Goal: Contribute content

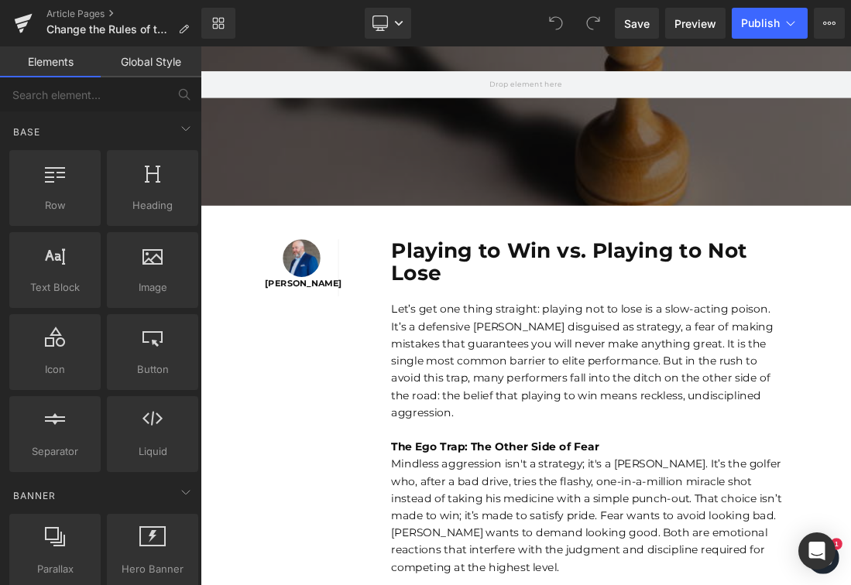
scroll to position [258, 0]
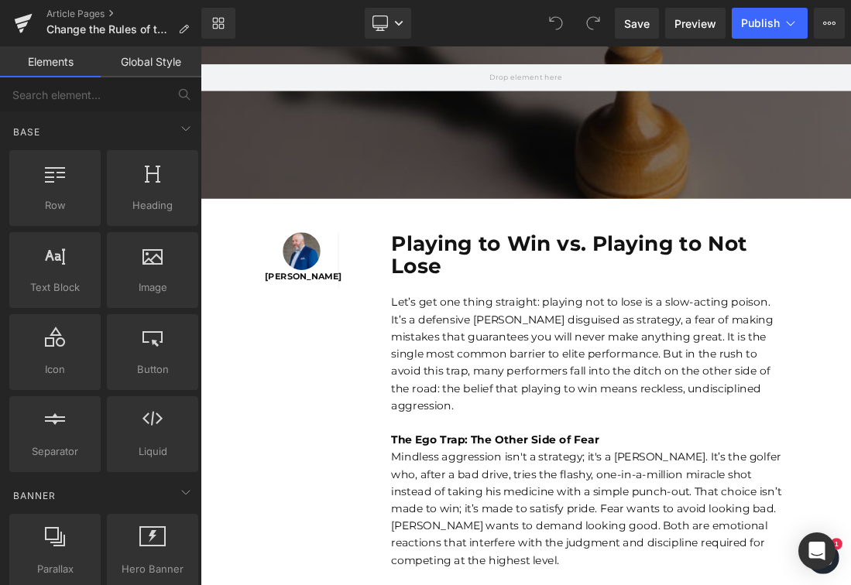
click at [599, 330] on b "Playing to Win vs. Playing to Not Lose" at bounding box center [731, 346] width 513 height 69
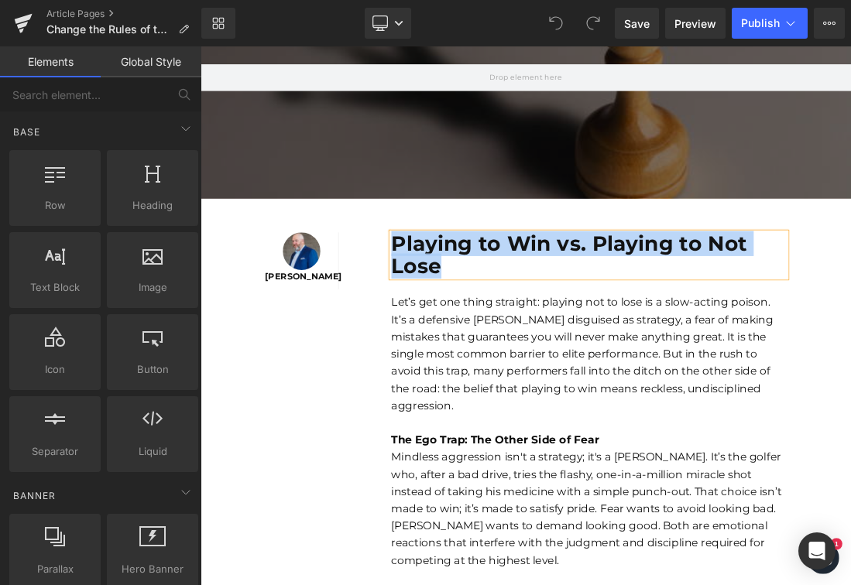
click at [599, 330] on b "Playing to Win vs. Playing to Not Lose" at bounding box center [731, 346] width 513 height 69
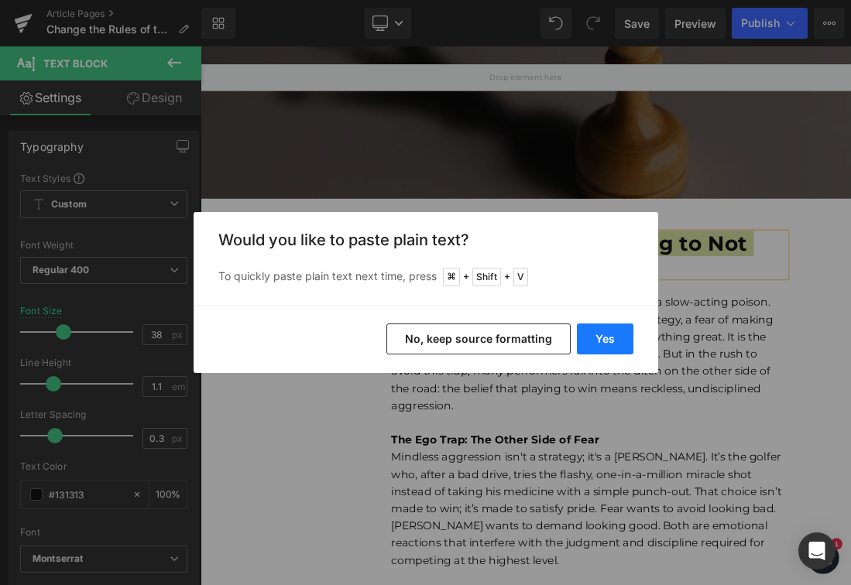
click at [586, 331] on button "Yes" at bounding box center [605, 339] width 57 height 31
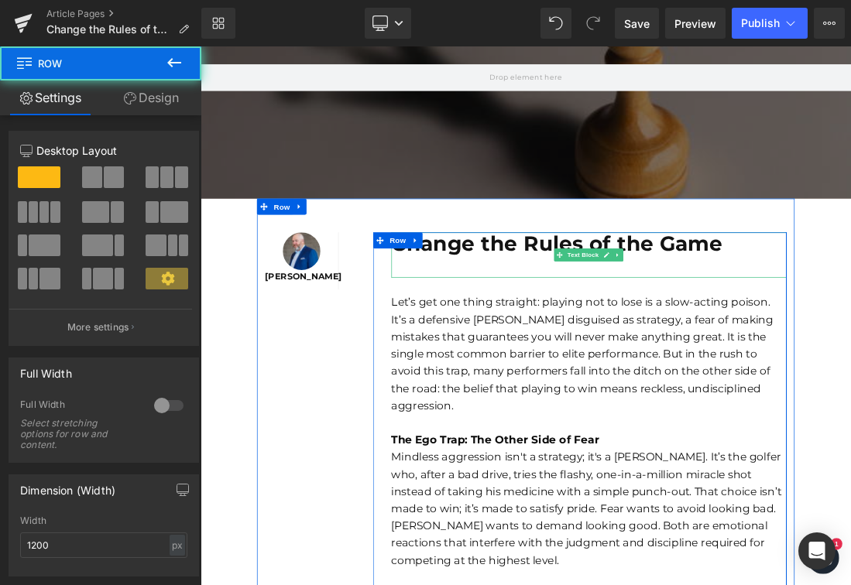
click at [718, 365] on p at bounding box center [759, 363] width 569 height 33
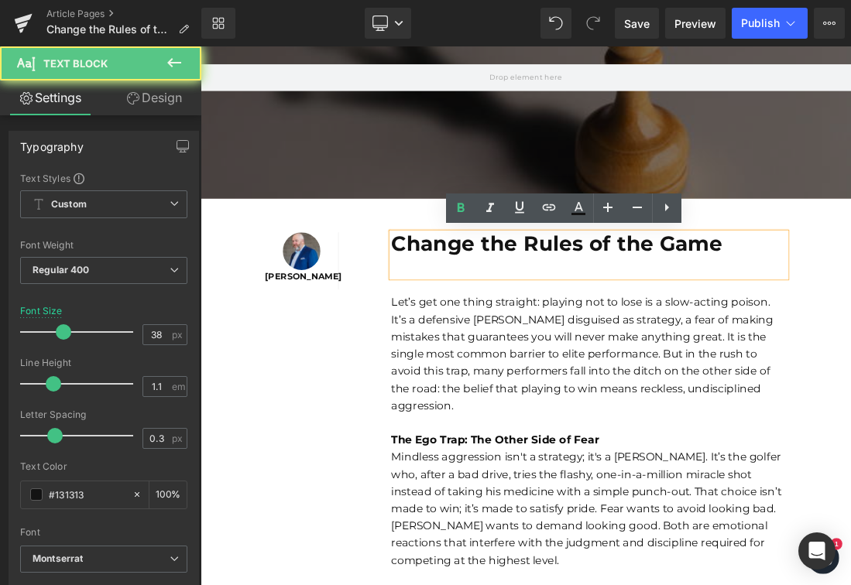
click at [718, 365] on p at bounding box center [759, 363] width 569 height 33
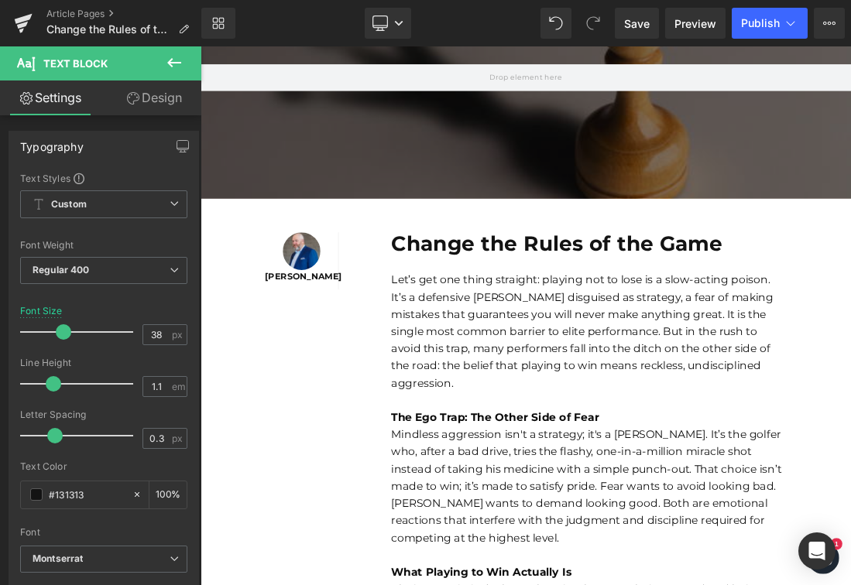
click at [584, 446] on div "Let’s get one thing straight: playing not to lose is a slow-acting poison. It’s…" at bounding box center [759, 456] width 569 height 173
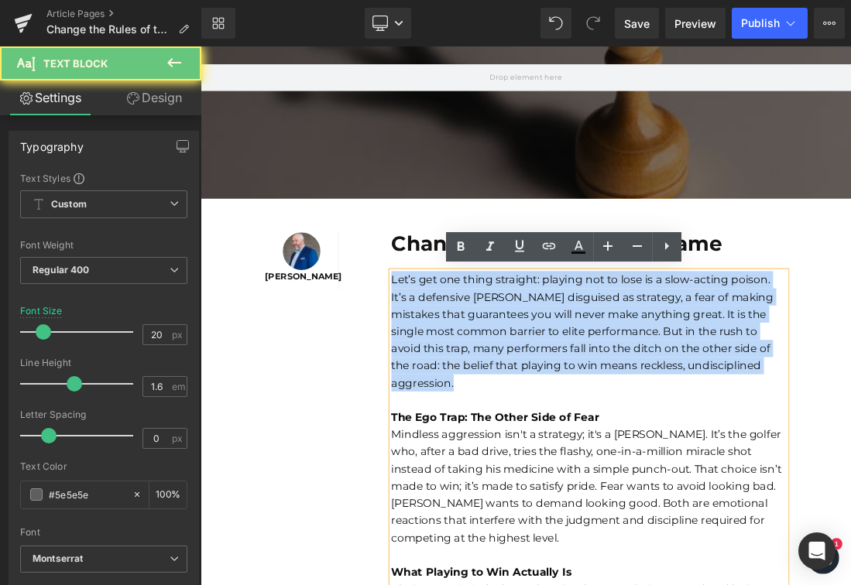
click at [584, 446] on div "Let’s get one thing straight: playing not to lose is a slow-acting poison. It’s…" at bounding box center [759, 456] width 569 height 173
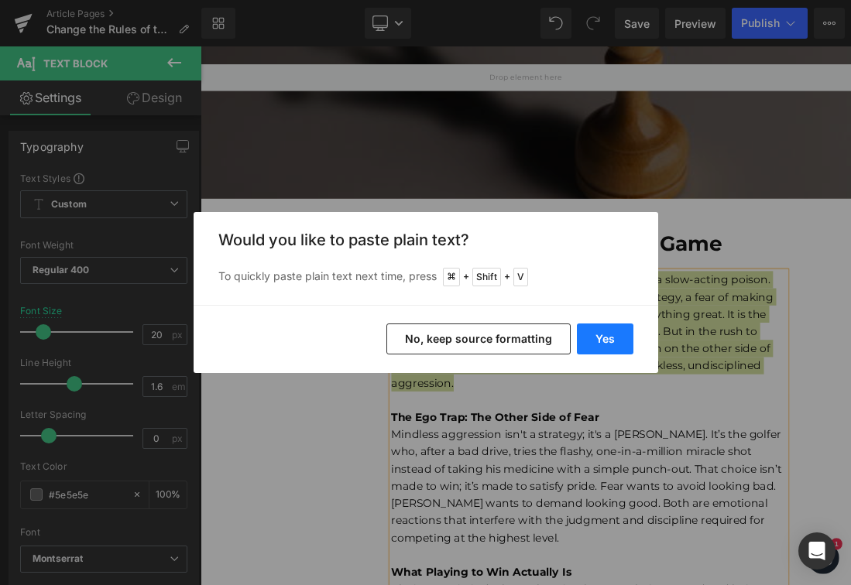
click at [600, 335] on button "Yes" at bounding box center [605, 339] width 57 height 31
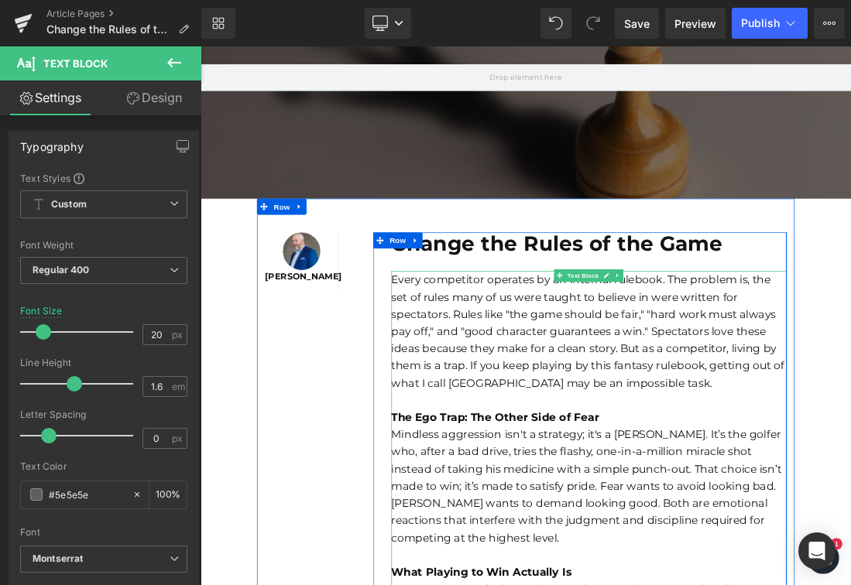
click at [583, 557] on div at bounding box center [759, 556] width 569 height 25
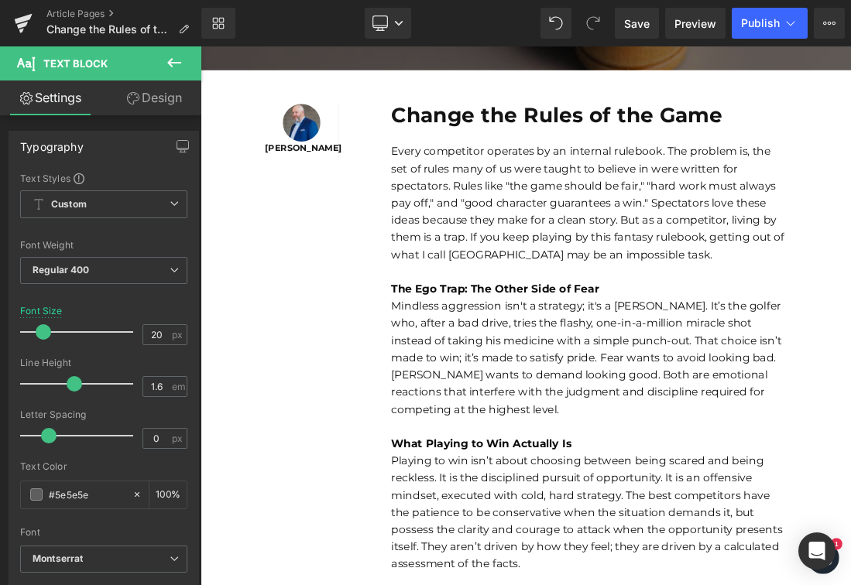
scroll to position [444, 0]
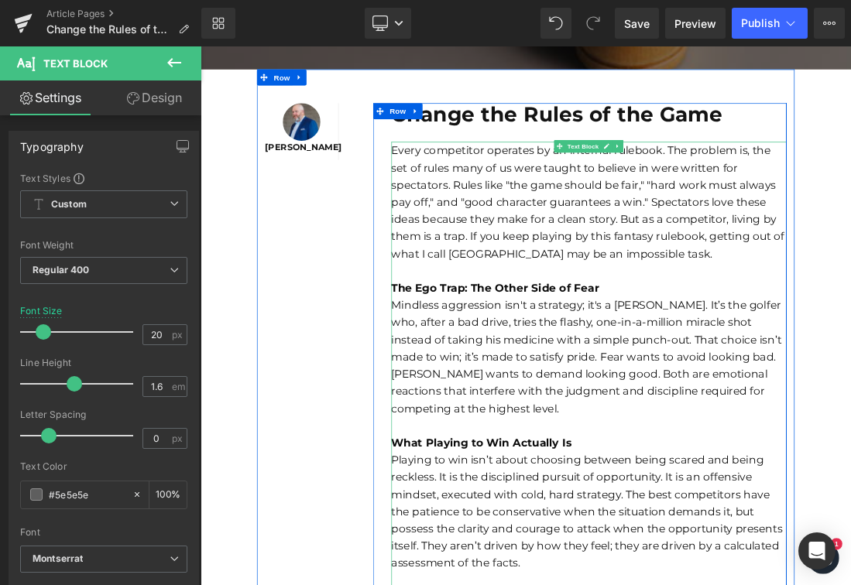
click at [712, 383] on div "The Ego Trap: The Other Side of Fear" at bounding box center [759, 394] width 569 height 25
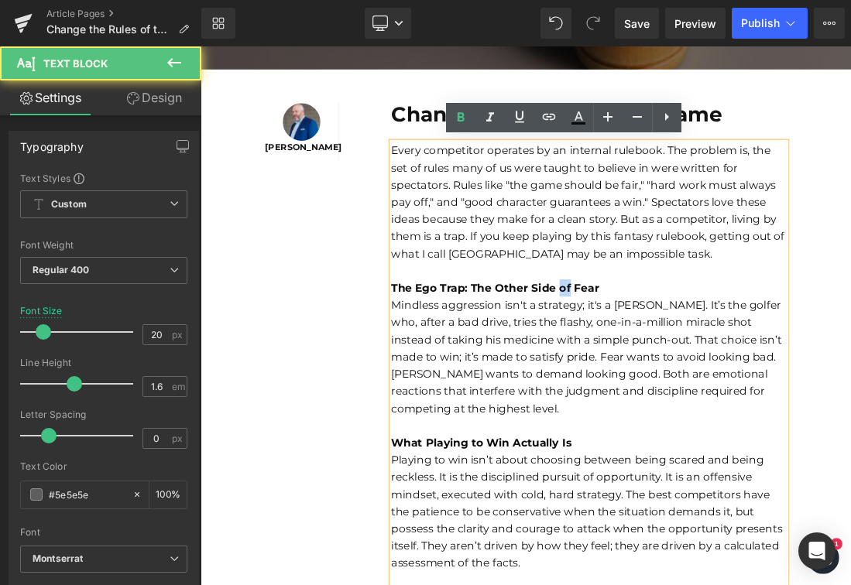
click at [712, 383] on div "The Ego Trap: The Other Side of Fear" at bounding box center [759, 394] width 569 height 25
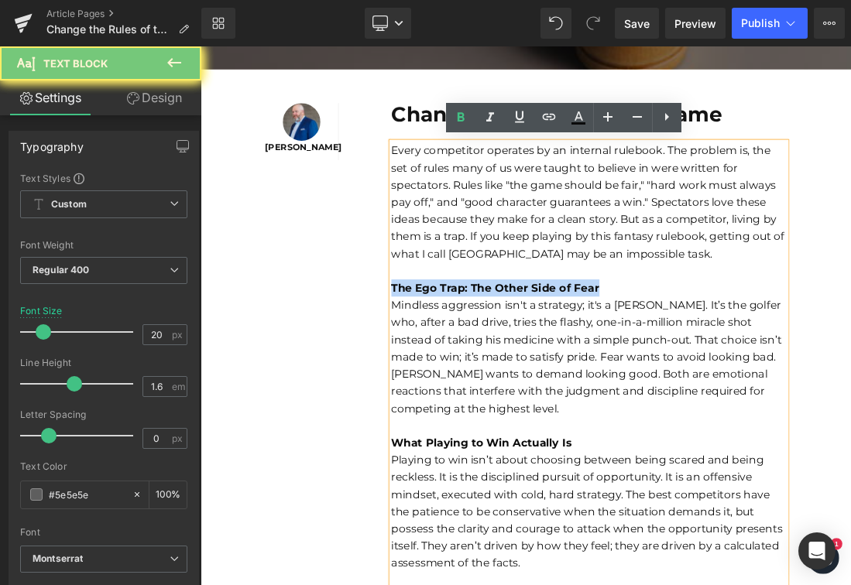
click at [712, 383] on div "The Ego Trap: The Other Side of Fear" at bounding box center [759, 394] width 569 height 25
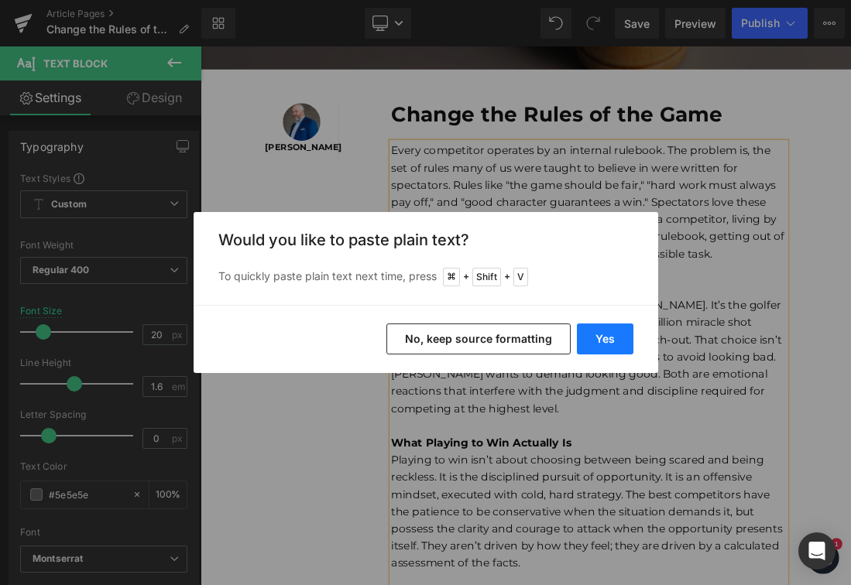
click at [600, 338] on button "Yes" at bounding box center [605, 339] width 57 height 31
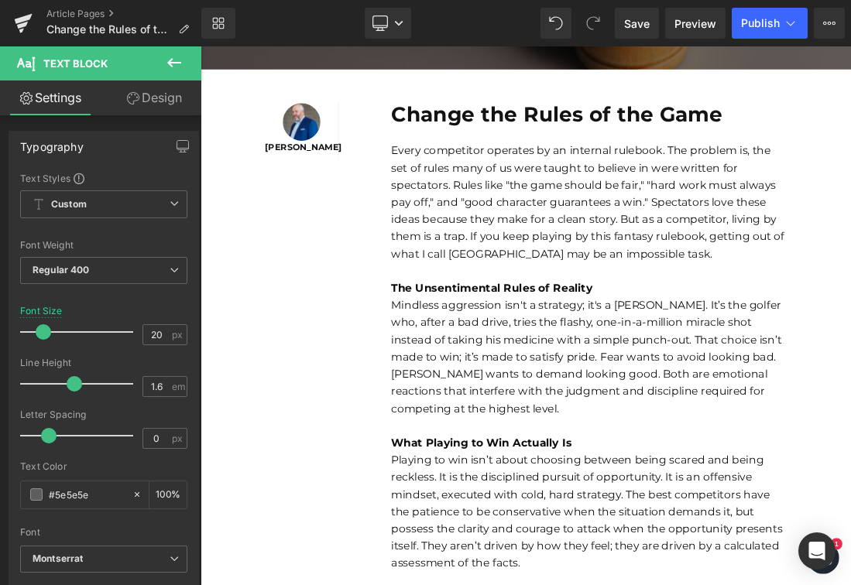
click at [850, 486] on font "Mindless aggression isn't a strategy; it's a gamble. It’s the golfer who, after…" at bounding box center [756, 493] width 562 height 167
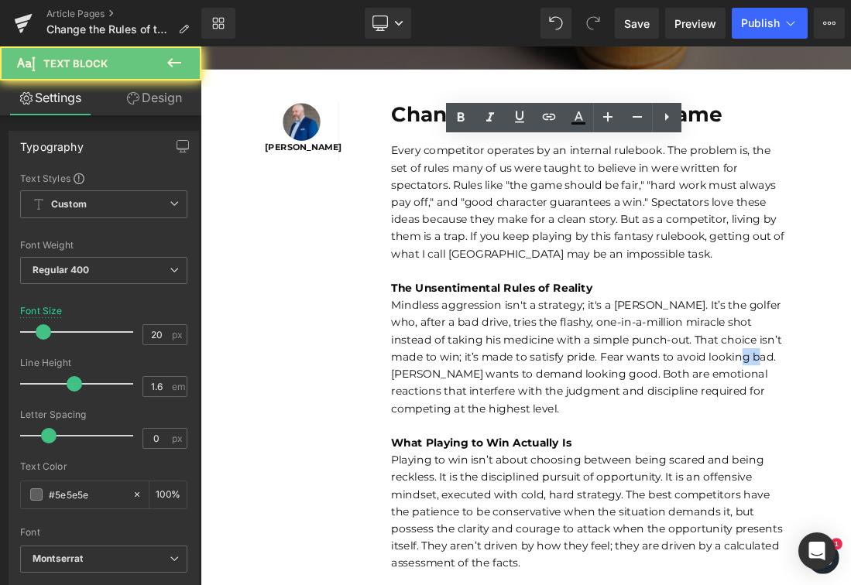
click at [850, 486] on font "Mindless aggression isn't a strategy; it's a gamble. It’s the golfer who, after…" at bounding box center [756, 493] width 562 height 167
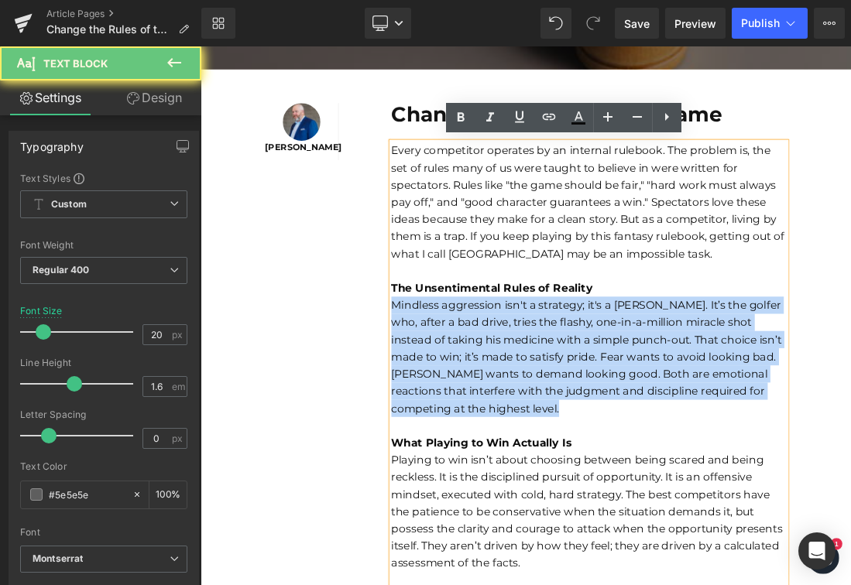
click at [850, 486] on font "Mindless aggression isn't a strategy; it's a gamble. It’s the golfer who, after…" at bounding box center [756, 493] width 562 height 167
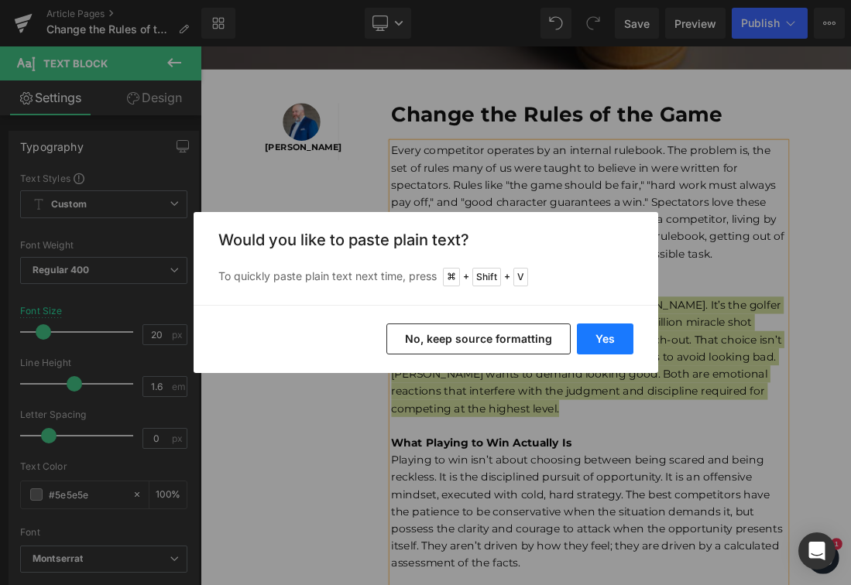
click at [614, 337] on button "Yes" at bounding box center [605, 339] width 57 height 31
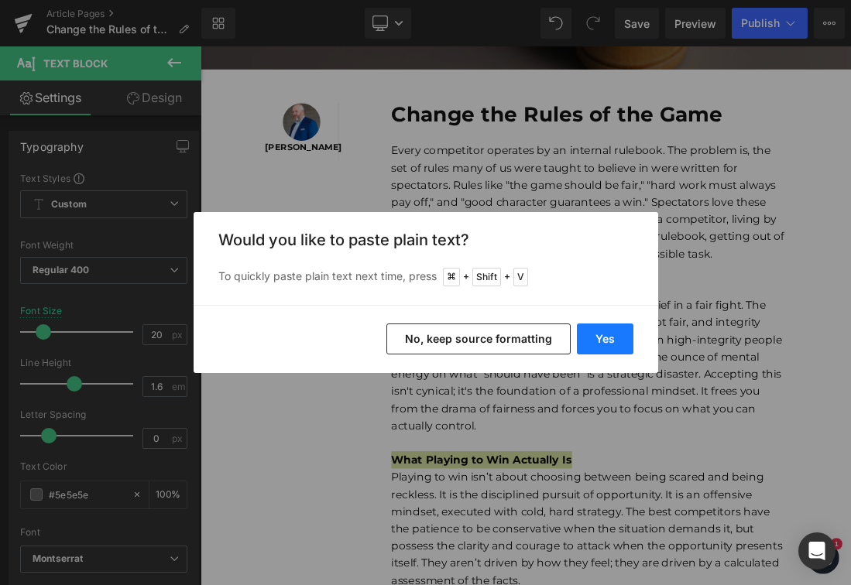
click at [619, 335] on button "Yes" at bounding box center [605, 339] width 57 height 31
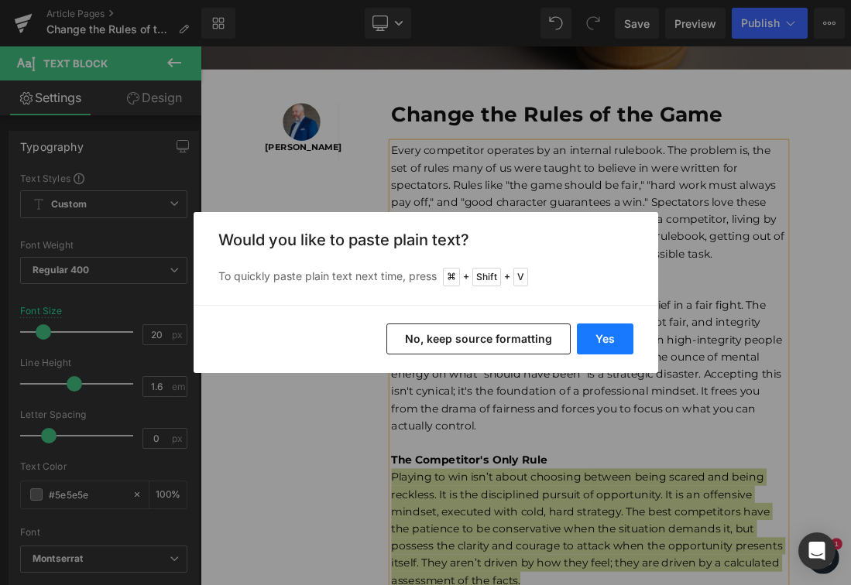
click at [610, 337] on button "Yes" at bounding box center [605, 339] width 57 height 31
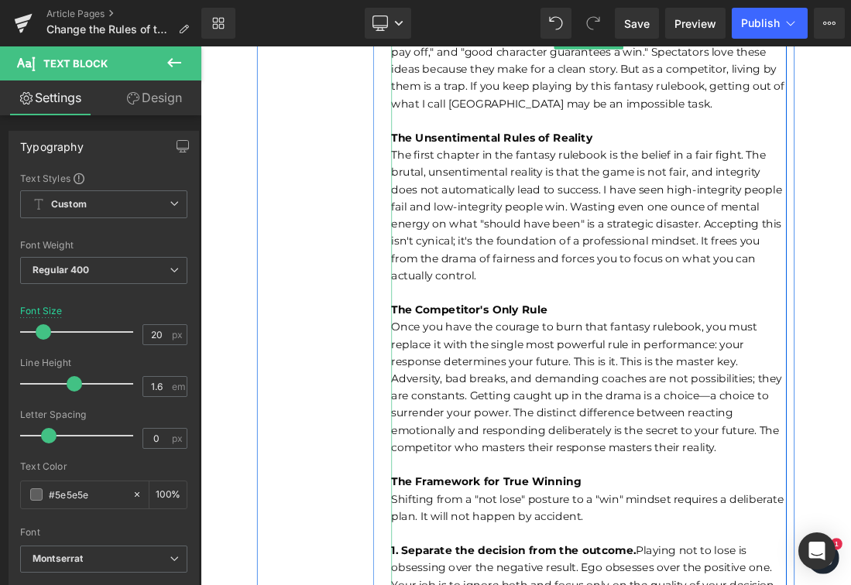
scroll to position [675, 0]
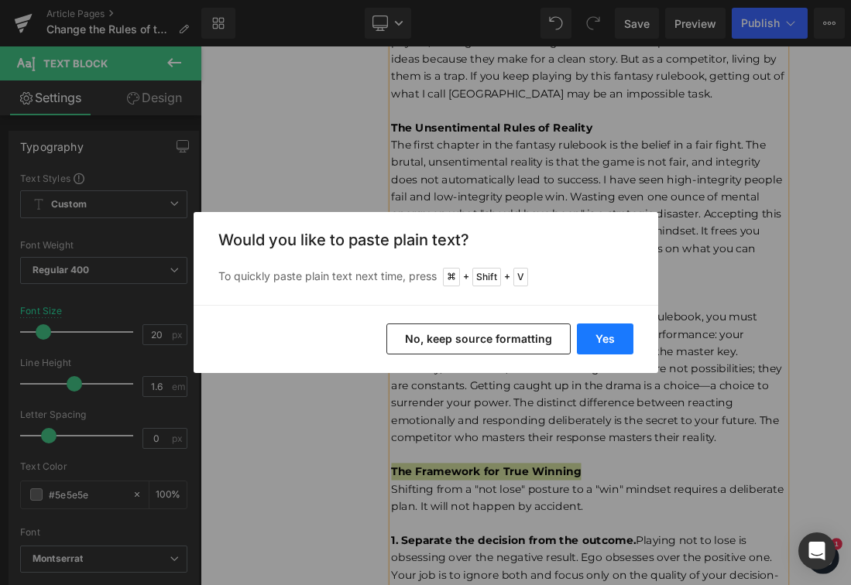
click at [599, 341] on button "Yes" at bounding box center [605, 339] width 57 height 31
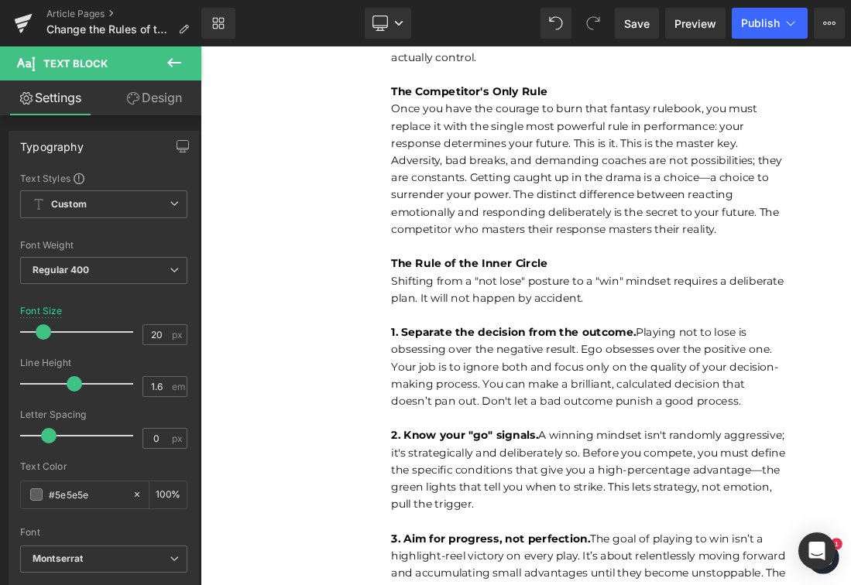
scroll to position [981, 0]
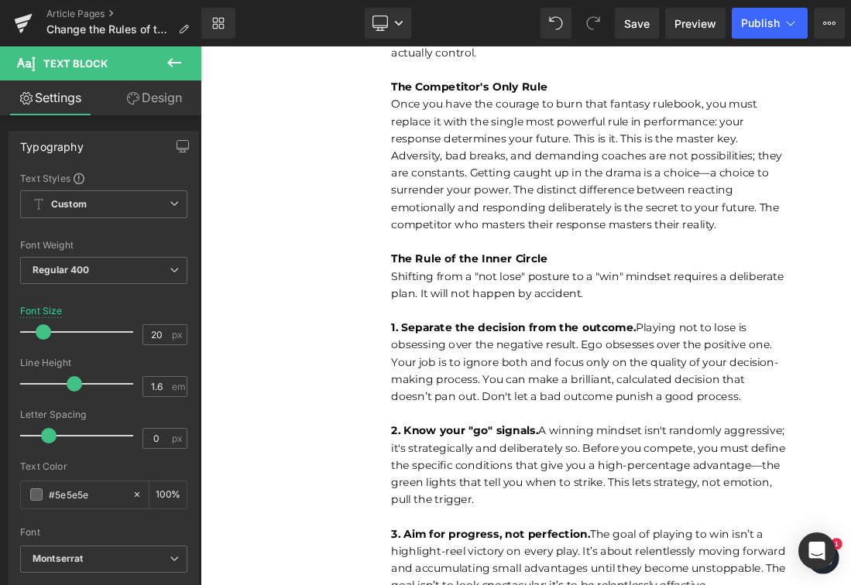
click at [622, 418] on div at bounding box center [759, 427] width 569 height 25
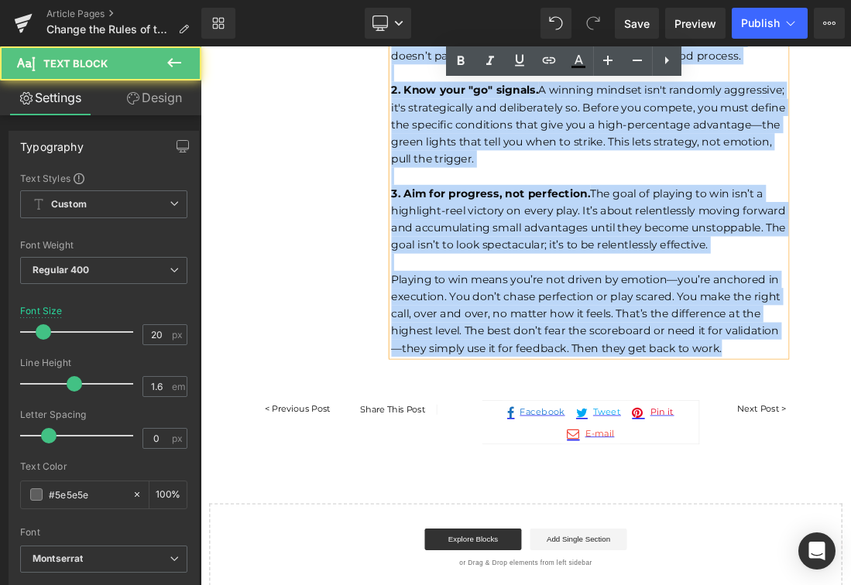
scroll to position [1619, 0]
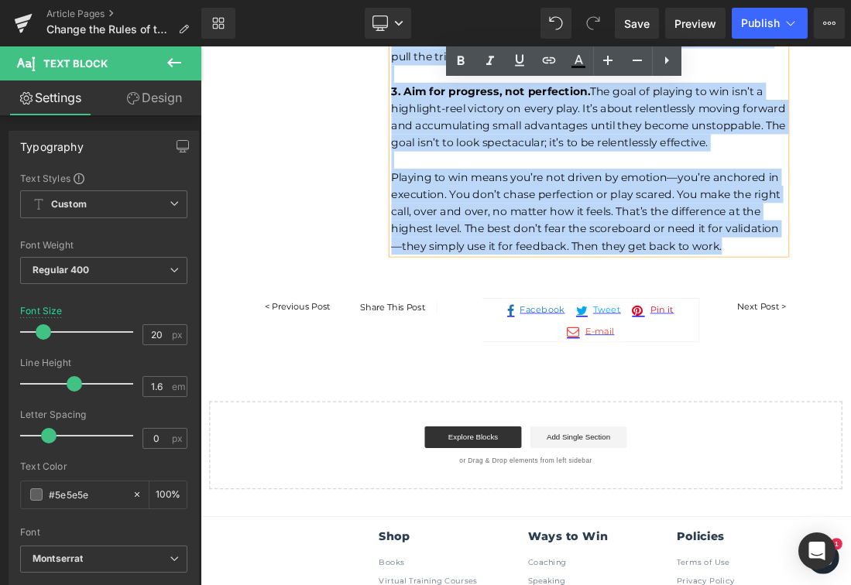
drag, startPoint x: 475, startPoint y: 379, endPoint x: 968, endPoint y: 331, distance: 494.9
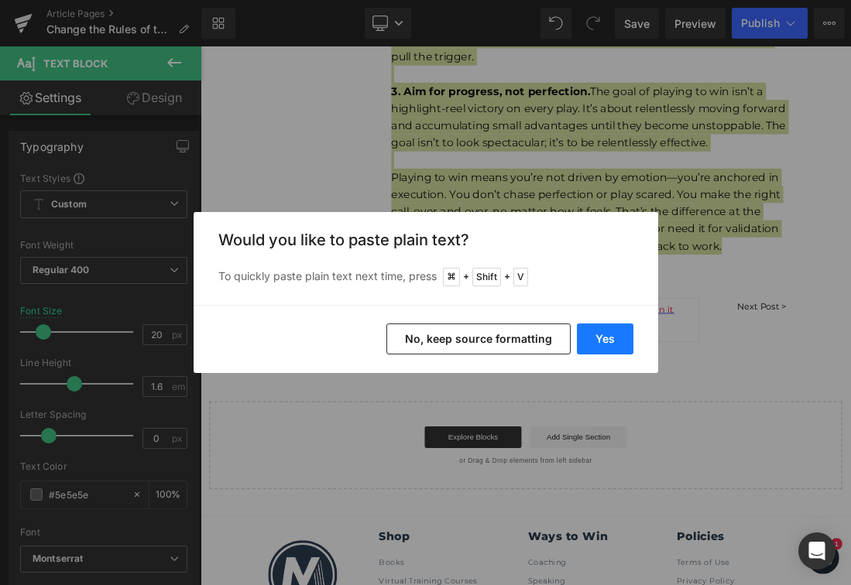
click at [606, 345] on button "Yes" at bounding box center [605, 339] width 57 height 31
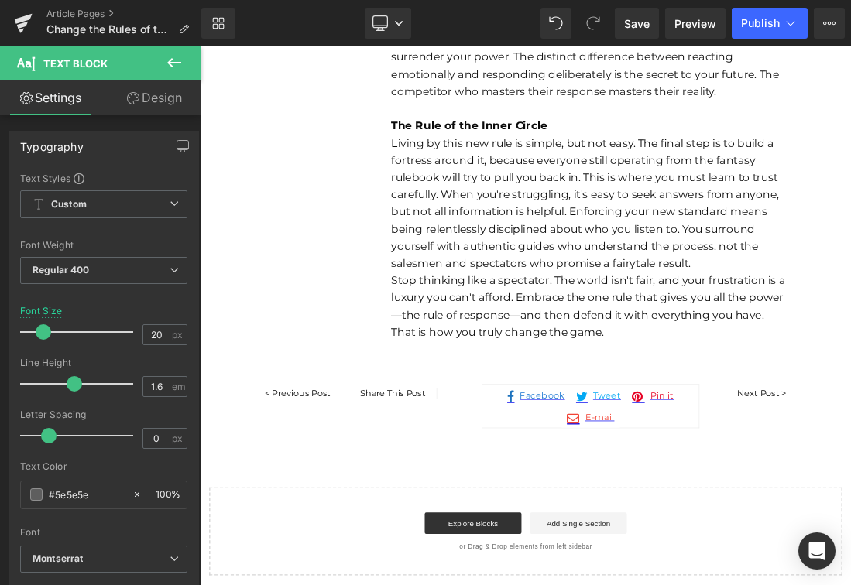
scroll to position [1018, 0]
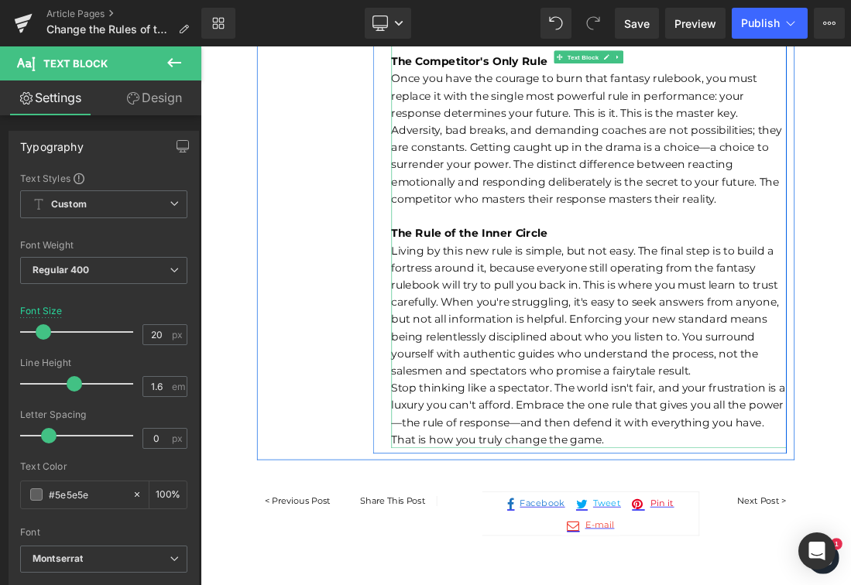
click at [850, 513] on div "Living by this new rule is simple, but not easy. The final step is to build a f…" at bounding box center [759, 427] width 569 height 198
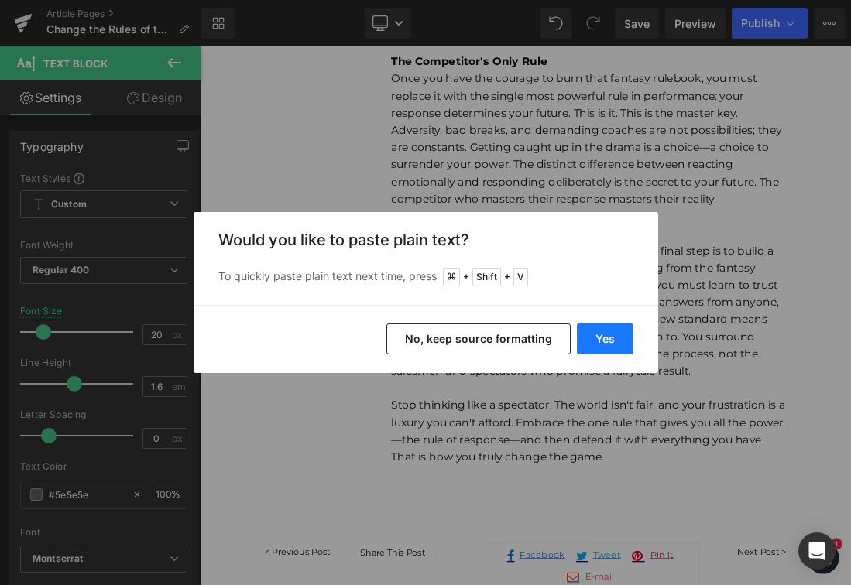
drag, startPoint x: 626, startPoint y: 333, endPoint x: 612, endPoint y: 414, distance: 82.5
click at [626, 333] on button "Yes" at bounding box center [605, 339] width 57 height 31
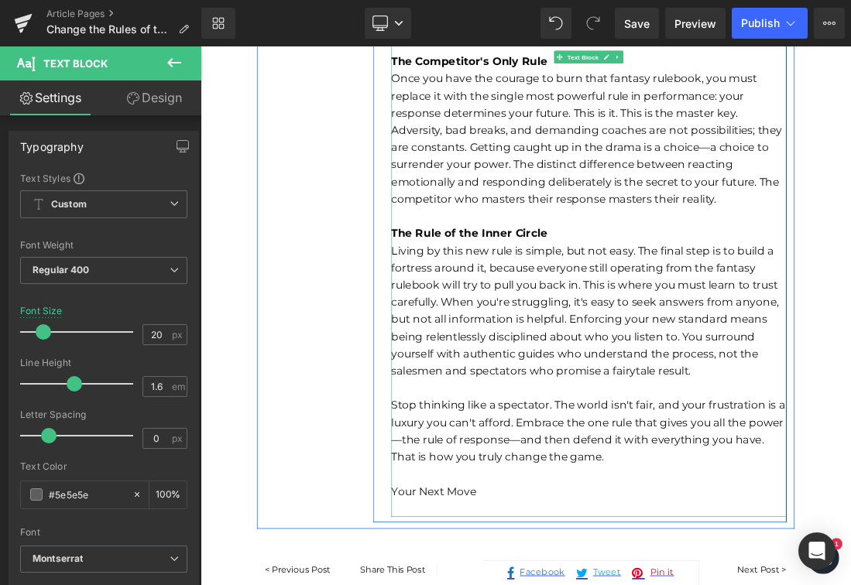
click at [645, 315] on b "The Rule of the Inner Circle" at bounding box center [587, 316] width 225 height 19
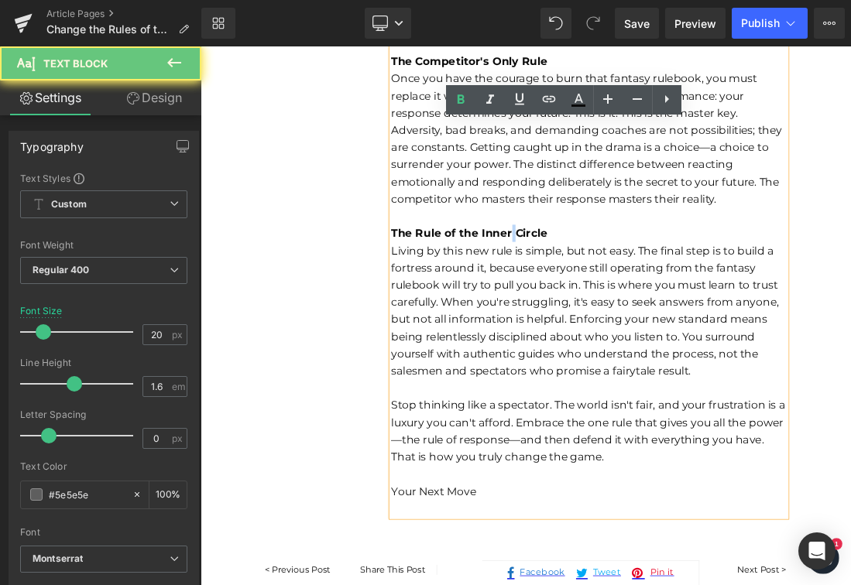
click at [645, 315] on b "The Rule of the Inner Circle" at bounding box center [587, 316] width 225 height 19
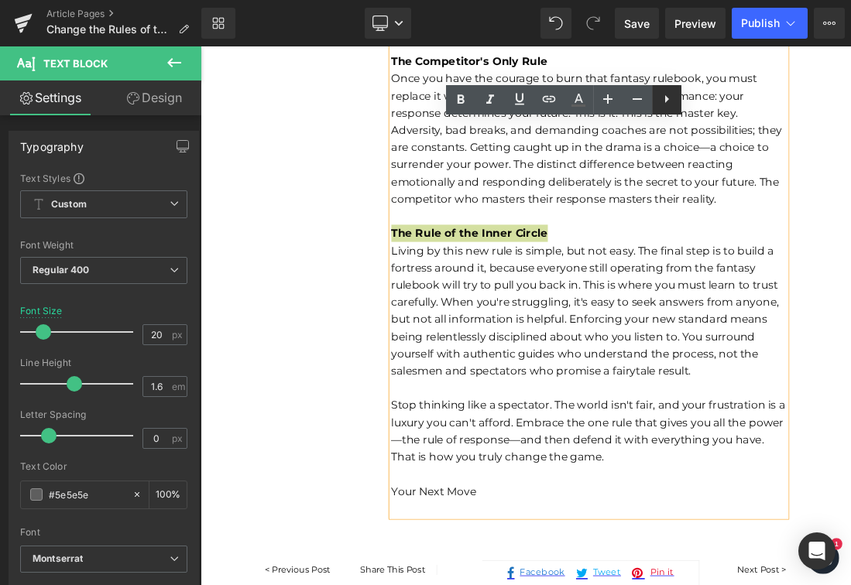
click at [659, 99] on icon at bounding box center [666, 99] width 19 height 19
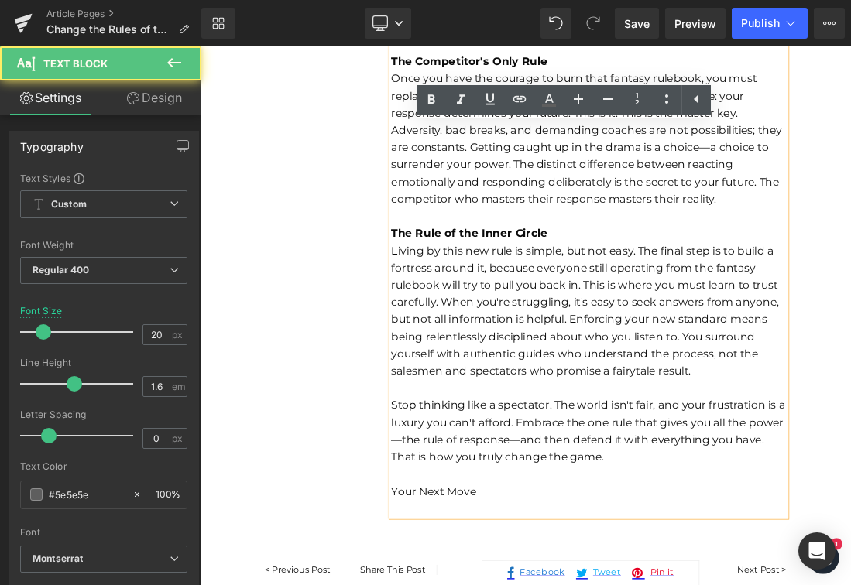
click at [573, 494] on font "Living by this new rule is simple, but not easy. The final step is to build a f…" at bounding box center [754, 427] width 558 height 192
click at [581, 308] on b "The Rule of the Inner Circle" at bounding box center [587, 316] width 225 height 19
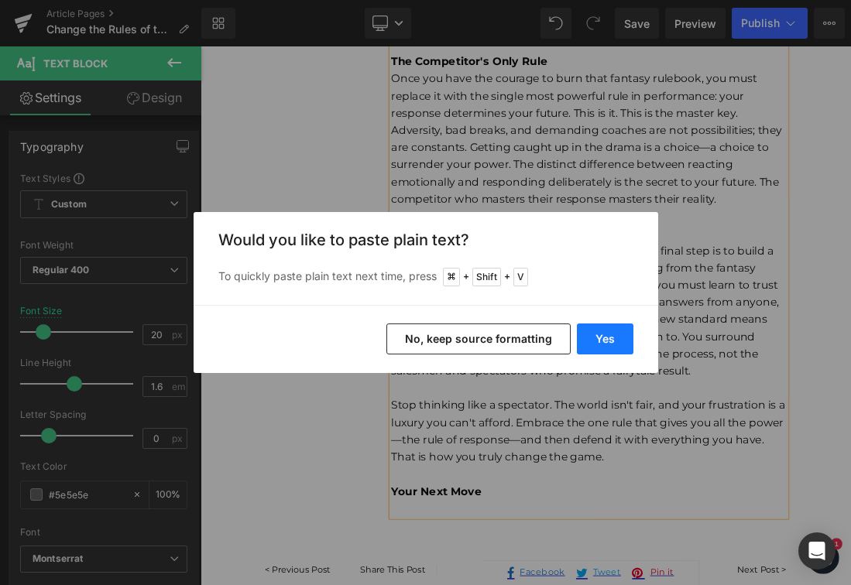
click at [600, 334] on button "Yes" at bounding box center [605, 339] width 57 height 31
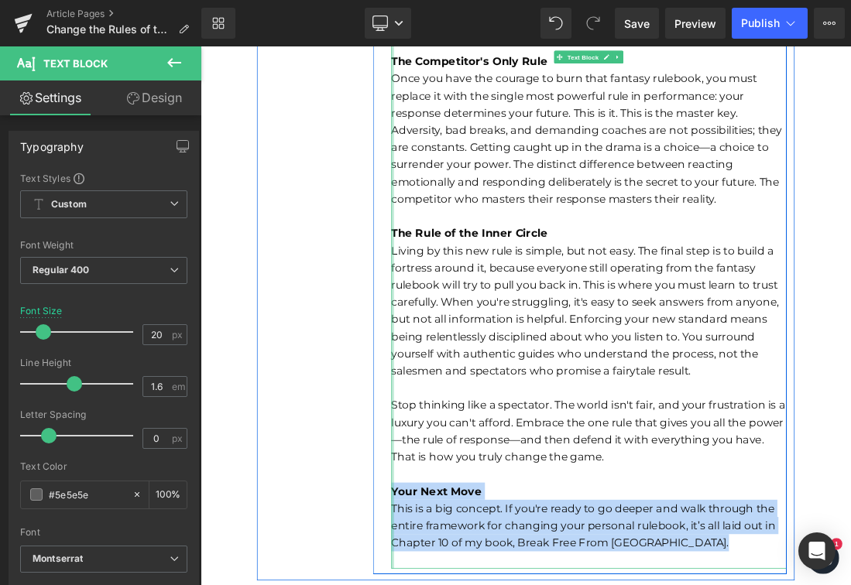
drag, startPoint x: 508, startPoint y: 791, endPoint x: 475, endPoint y: 696, distance: 100.9
click at [475, 585] on div "Every competitor operates by an internal rulebook. The problem is, the set of r…" at bounding box center [759, 204] width 569 height 1189
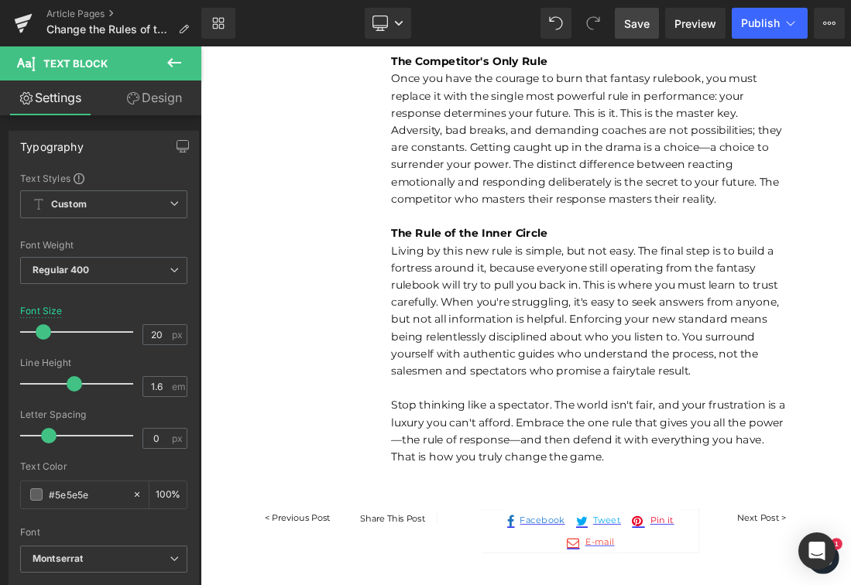
click at [633, 25] on span "Save" at bounding box center [637, 23] width 26 height 16
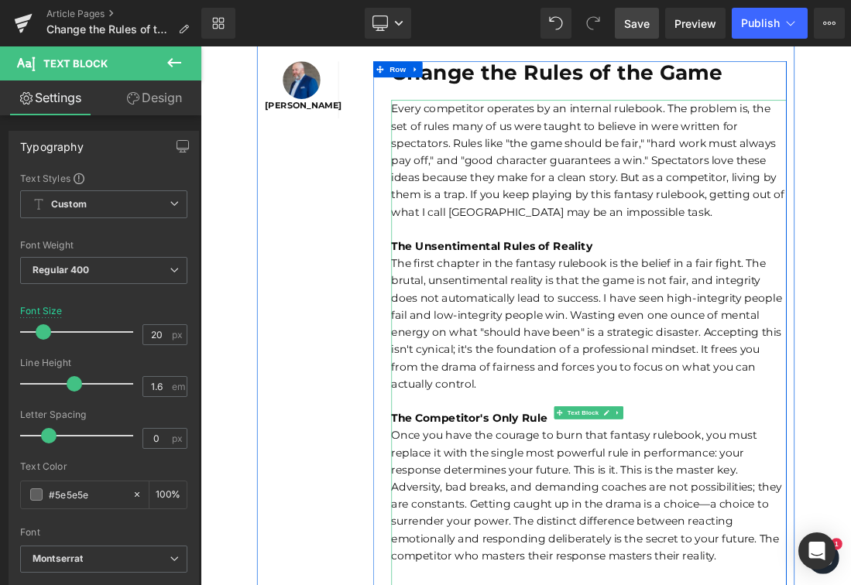
scroll to position [0, 0]
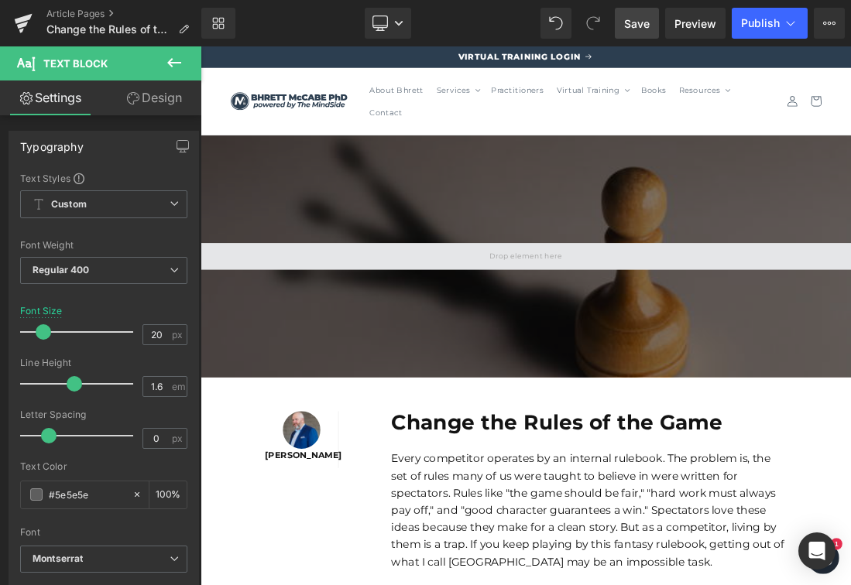
click at [792, 354] on span at bounding box center [669, 349] width 937 height 39
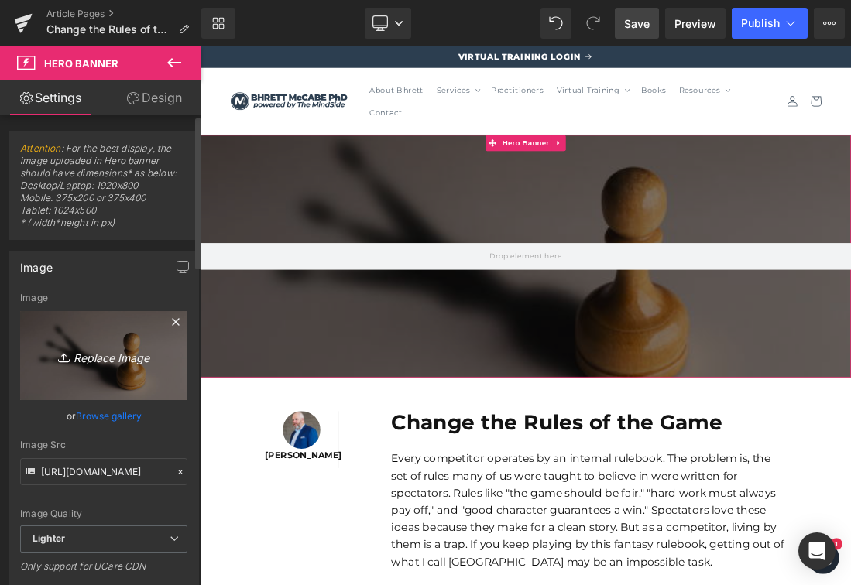
click at [108, 334] on link "Replace Image" at bounding box center [103, 355] width 167 height 89
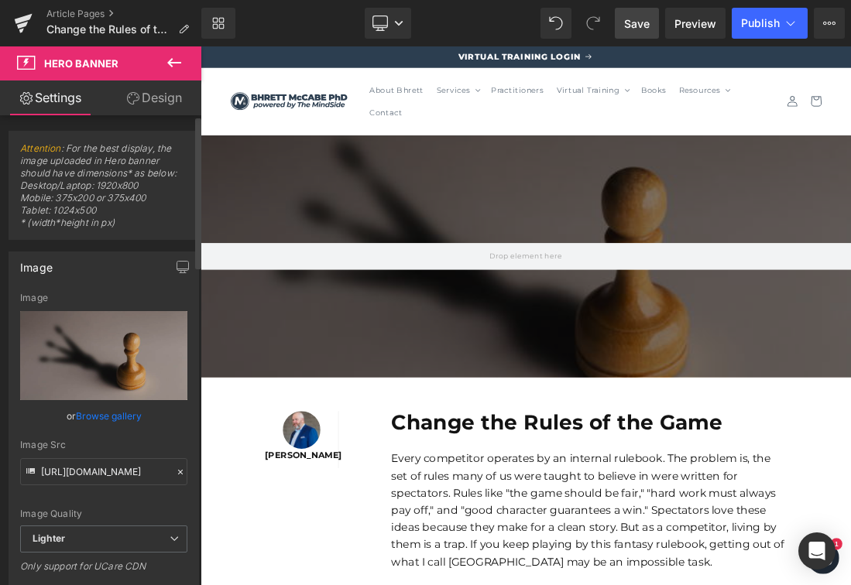
type input "C:\fakepath\Shopify Web Images (11).png"
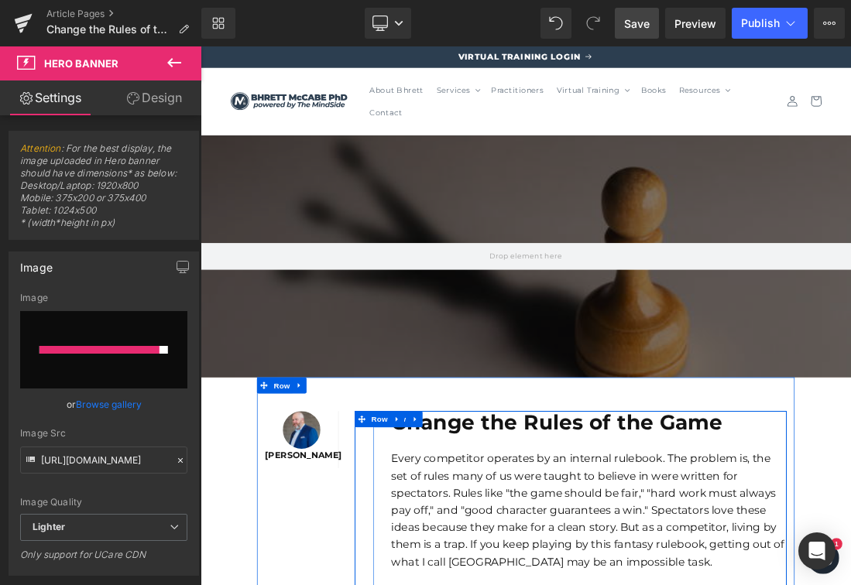
type input "https://ucarecdn.com/fd920148-99b9-4b24-bea5-7a3502cc1204/-/format/auto/-/previ…"
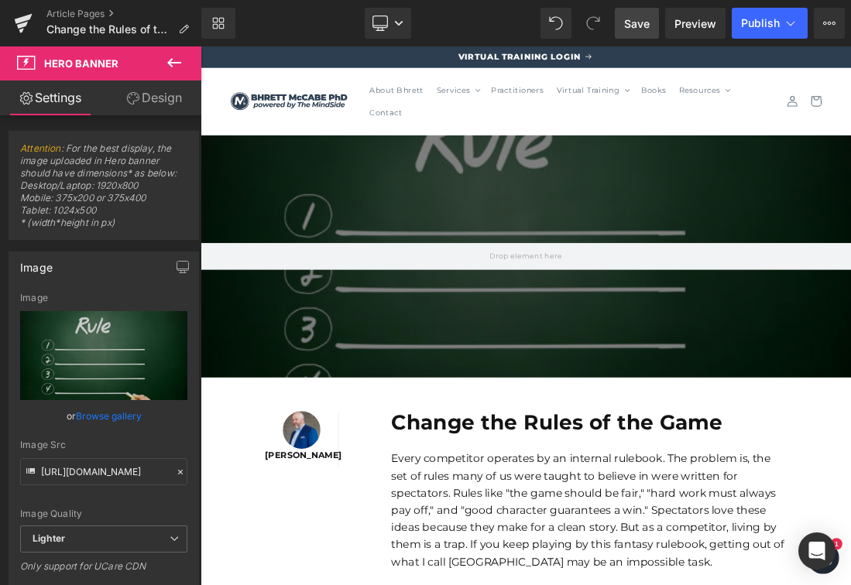
click at [201, 46] on div "201px" at bounding box center [201, 46] width 0 height 0
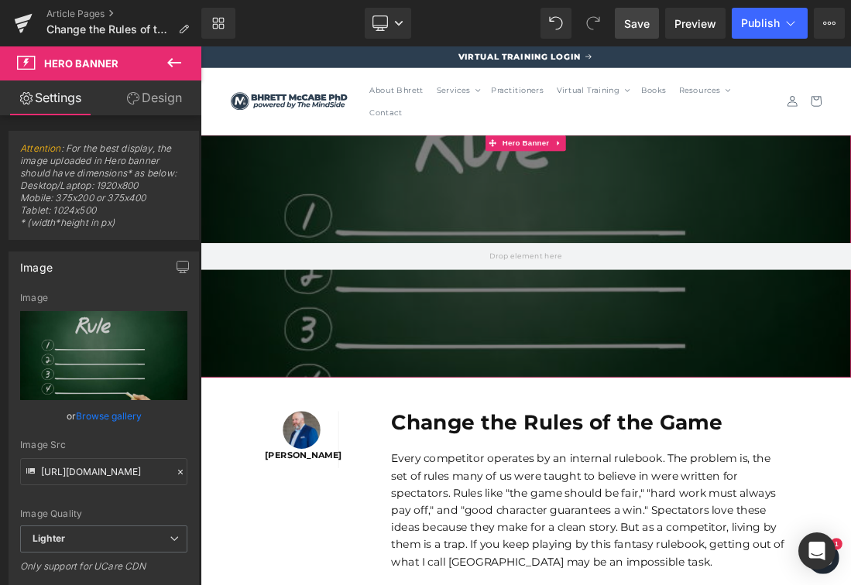
click at [759, 315] on div "201px" at bounding box center [669, 252] width 937 height 156
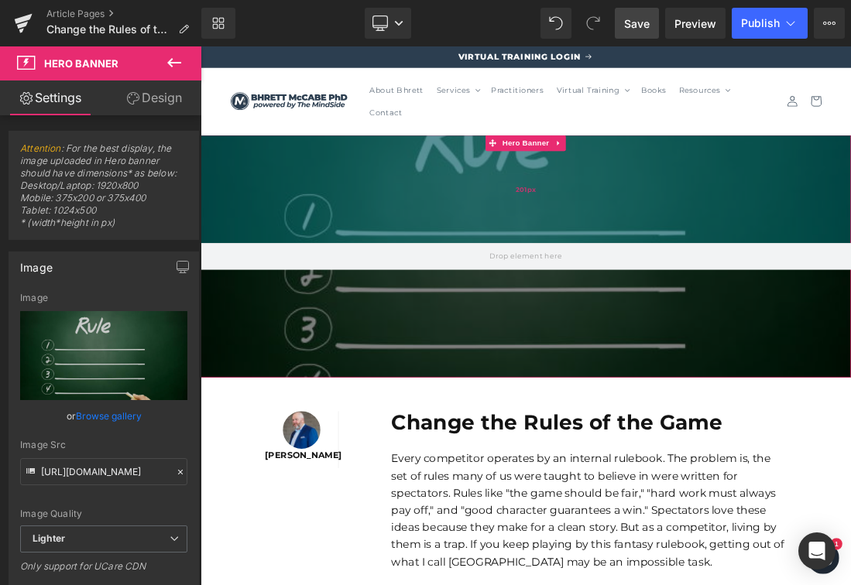
click at [591, 261] on div "201px" at bounding box center [669, 252] width 937 height 156
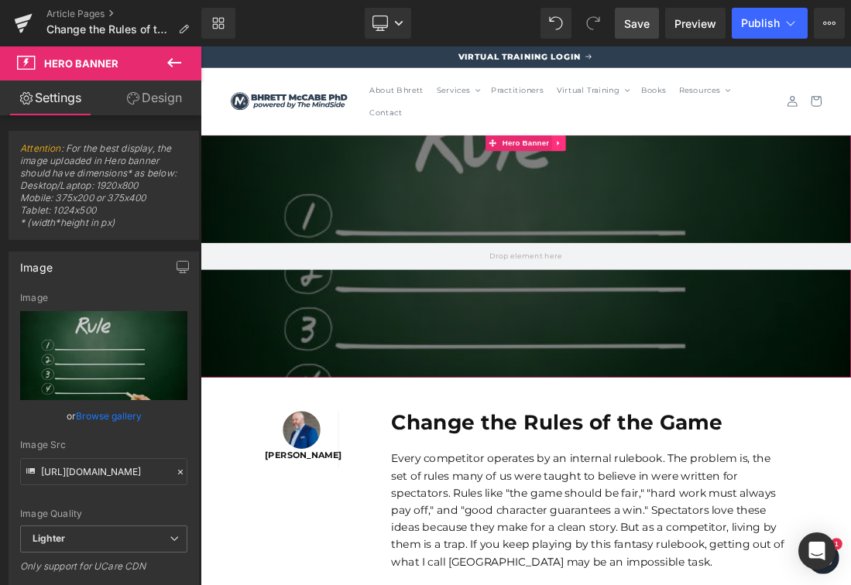
click at [716, 190] on icon at bounding box center [717, 186] width 11 height 12
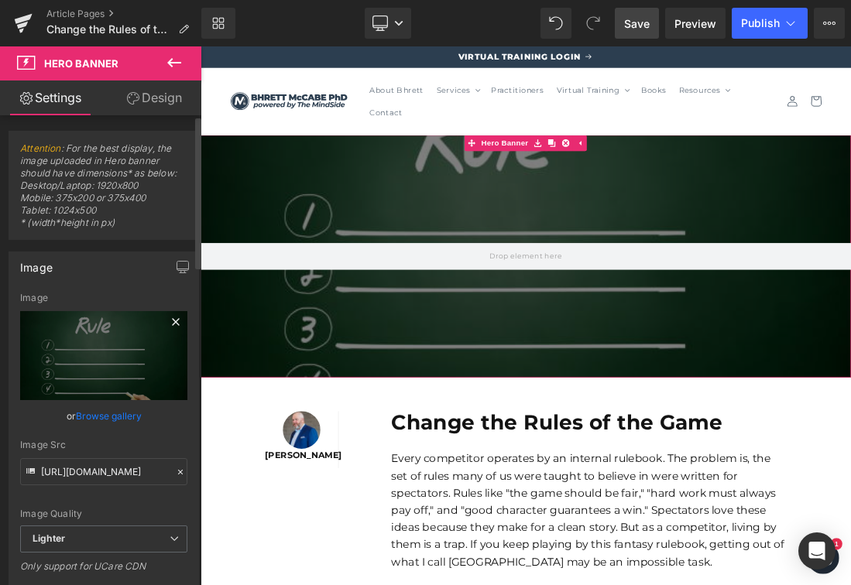
click at [174, 321] on icon at bounding box center [175, 322] width 19 height 19
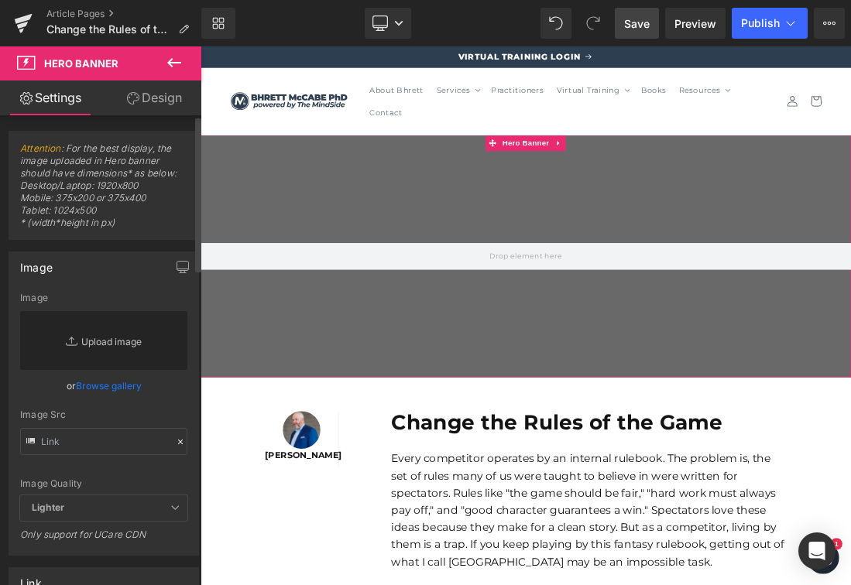
click at [117, 358] on link "Replace Image" at bounding box center [103, 340] width 167 height 59
type input "C:\fakepath\Shopify Web Images (12).png"
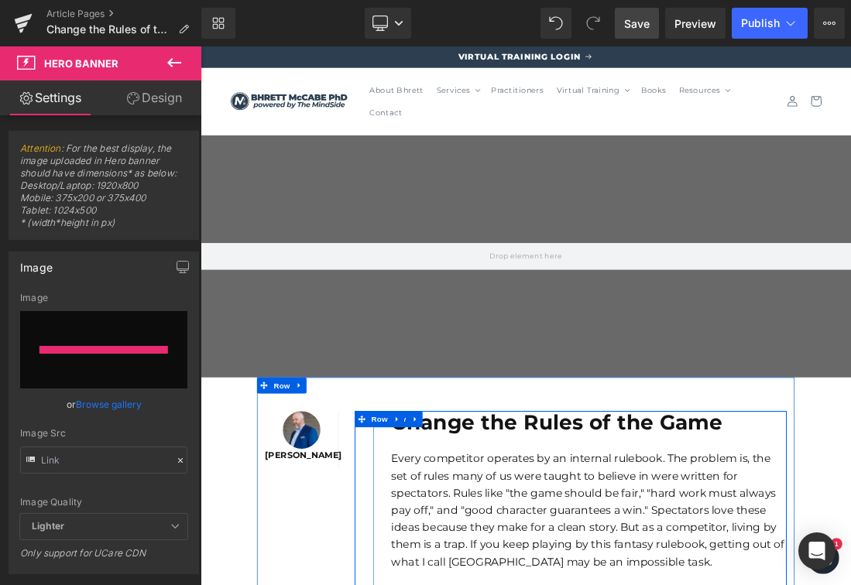
type input "https://ucarecdn.com/147a29db-0835-4a6a-a1ea-34cb4857e051/-/format/auto/-/previ…"
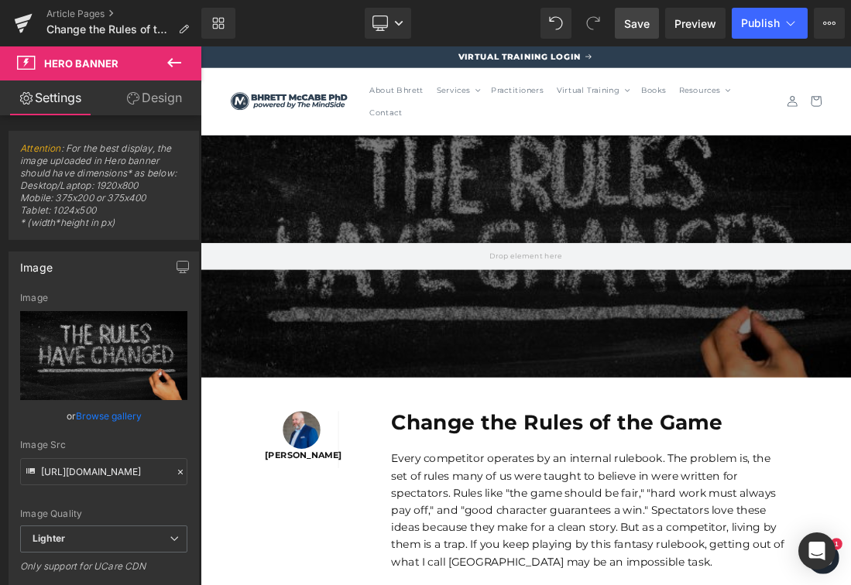
click at [650, 26] on span "Save" at bounding box center [637, 23] width 26 height 16
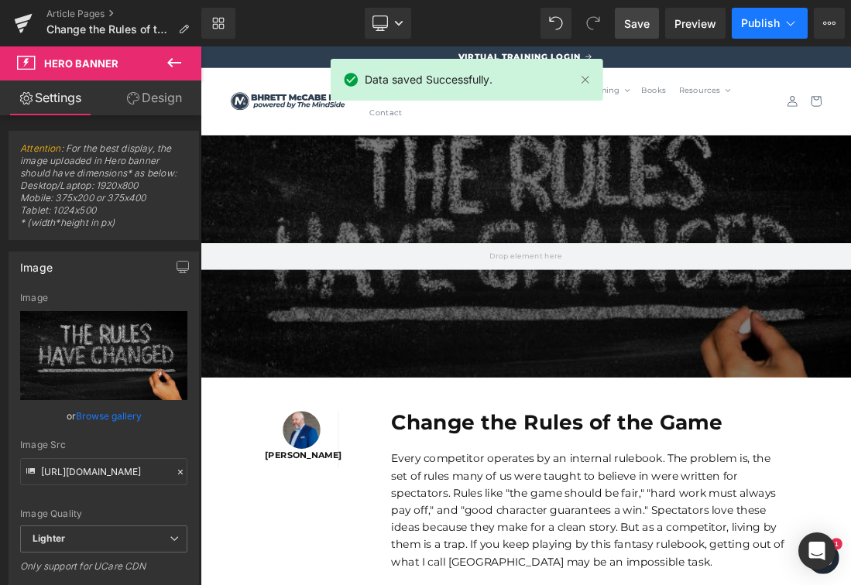
click at [757, 26] on span "Publish" at bounding box center [760, 23] width 39 height 12
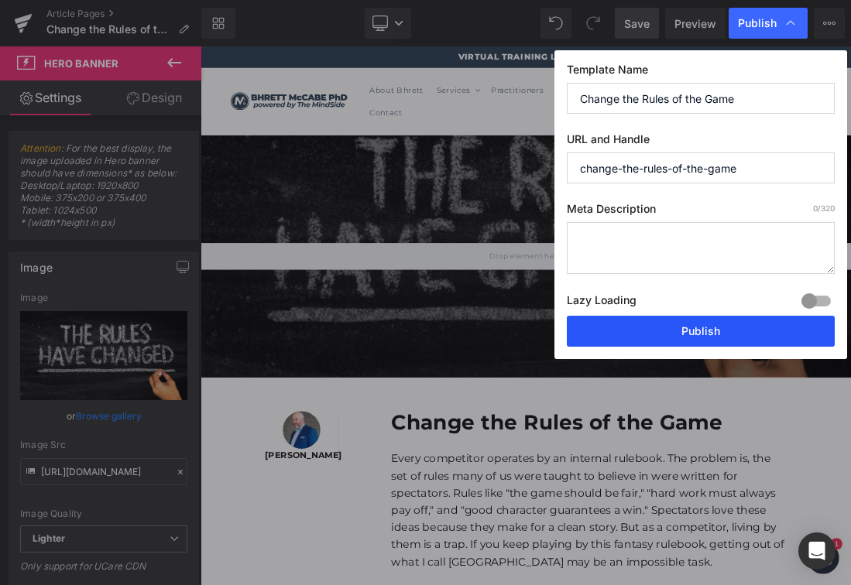
click at [651, 338] on button "Publish" at bounding box center [701, 331] width 268 height 31
